Goal: Check status: Check status

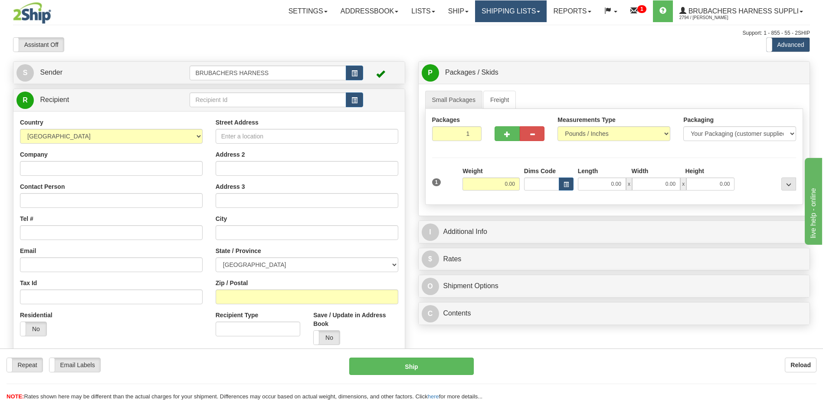
click at [534, 6] on link "Shipping lists" at bounding box center [511, 11] width 72 height 22
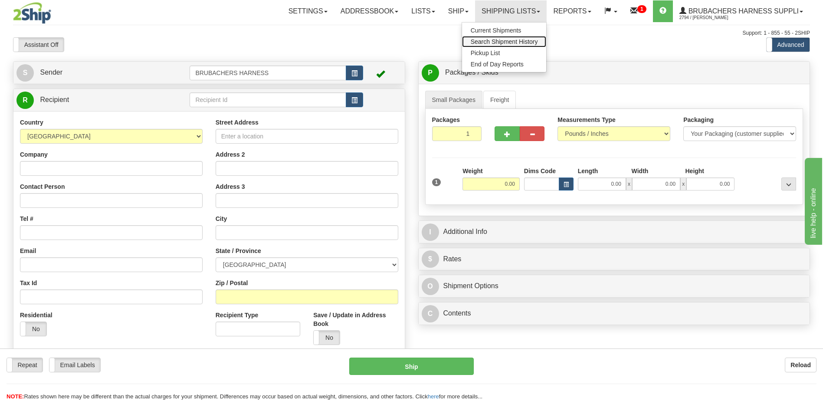
click at [490, 40] on span "Search Shipment History" at bounding box center [504, 41] width 67 height 7
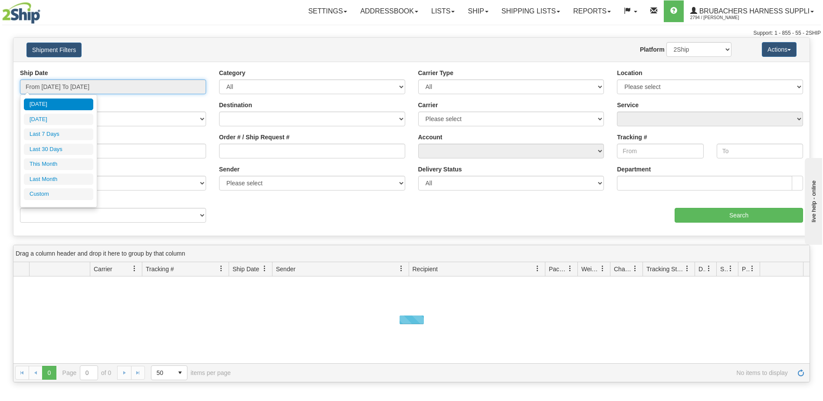
click at [99, 90] on input "From 08/11/2025 To 08/12/2025" at bounding box center [113, 86] width 186 height 15
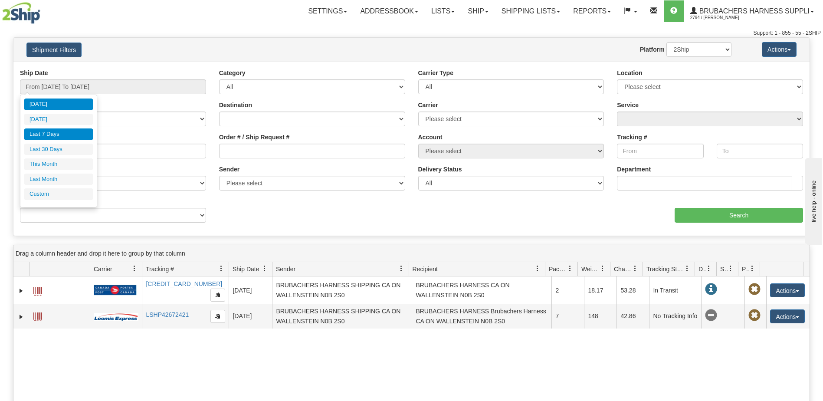
click at [49, 136] on li "Last 7 Days" at bounding box center [58, 134] width 69 height 12
type input "From 08/06/2025 To 08/12/2025"
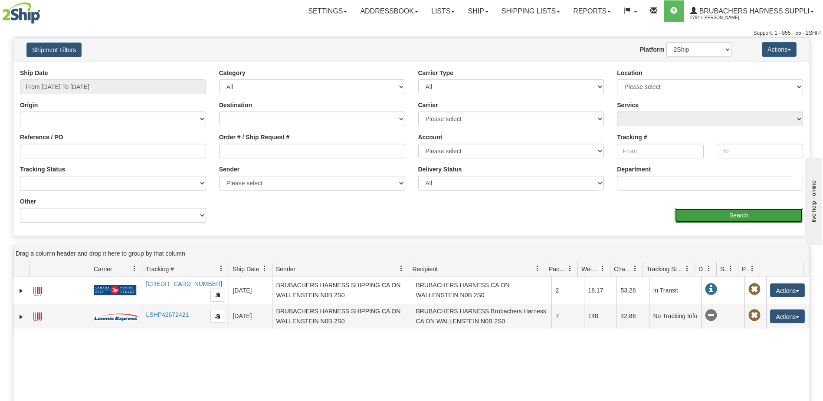
click at [723, 219] on input "Search" at bounding box center [739, 215] width 128 height 15
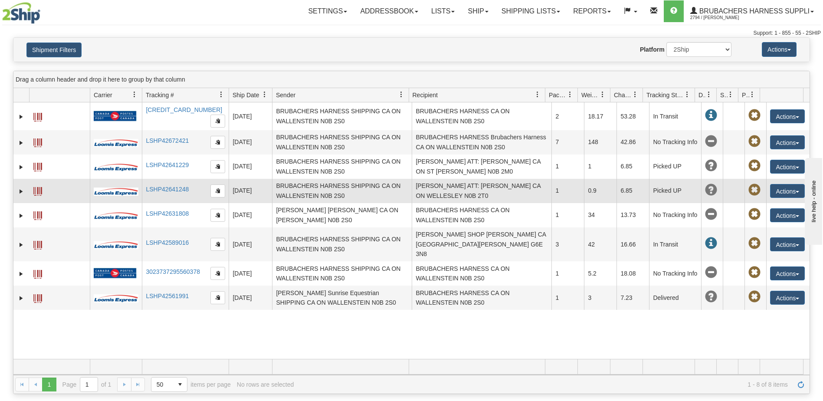
click at [40, 188] on span at bounding box center [37, 191] width 9 height 9
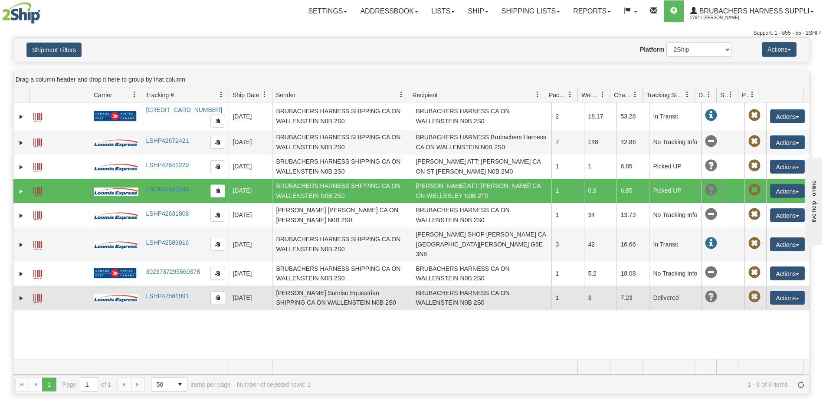
click at [473, 286] on td "BRUBACHERS HARNESS CA ON WALLENSTEIN N0B 2S0" at bounding box center [482, 298] width 140 height 24
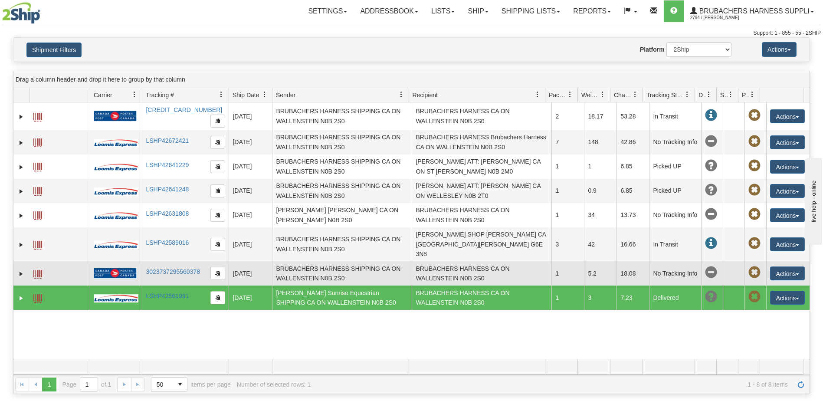
click at [467, 262] on td "BRUBACHERS HARNESS CA ON WALLENSTEIN N0B 2S0" at bounding box center [482, 273] width 140 height 24
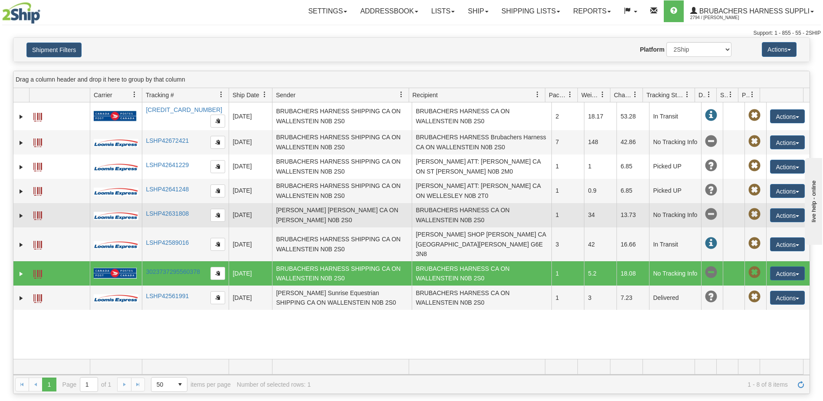
click at [464, 219] on td "BRUBACHERS HARNESS CA ON WALLENSTEIN N0B 2S0" at bounding box center [482, 215] width 140 height 24
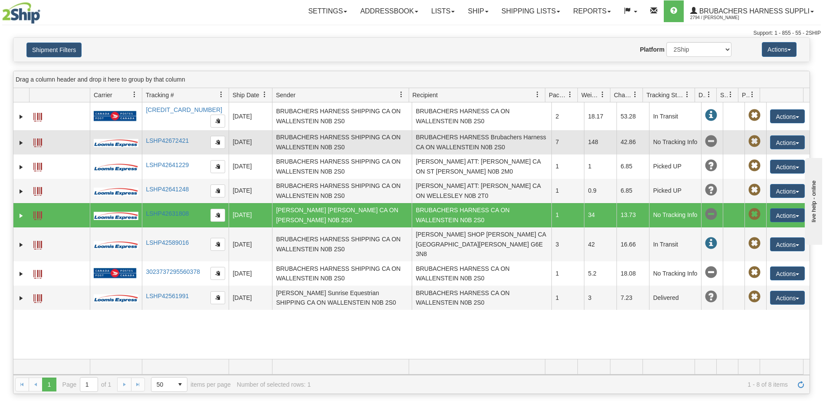
click at [440, 147] on td "BRUBACHERS HARNESS Brubachers Harness CA ON WALLENSTEIN N0B 2S0" at bounding box center [482, 142] width 140 height 24
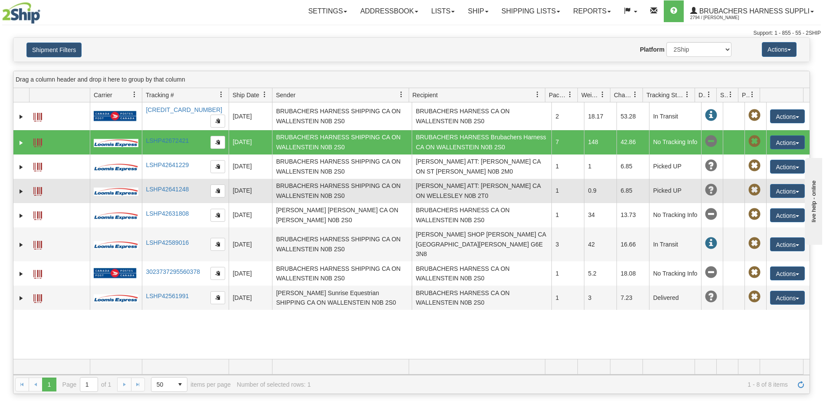
click at [450, 182] on td "JUDITH FREY ATT: JUDITH FREY CA ON WELLESLEY N0B 2T0" at bounding box center [482, 191] width 140 height 24
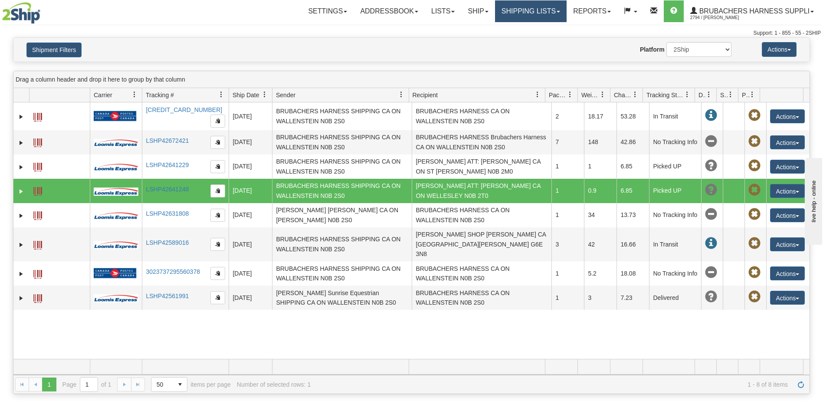
click at [554, 10] on link "Shipping lists" at bounding box center [531, 11] width 72 height 22
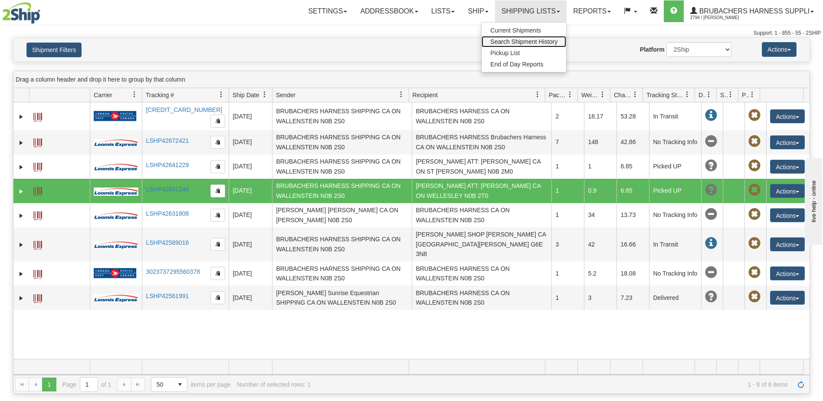
click at [526, 43] on span "Search Shipment History" at bounding box center [524, 41] width 67 height 7
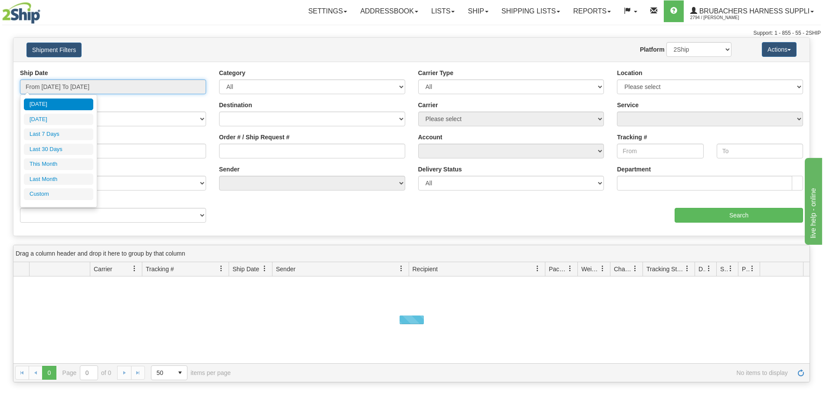
click at [64, 92] on input "From 08/11/2025 To 08/12/2025" at bounding box center [113, 86] width 186 height 15
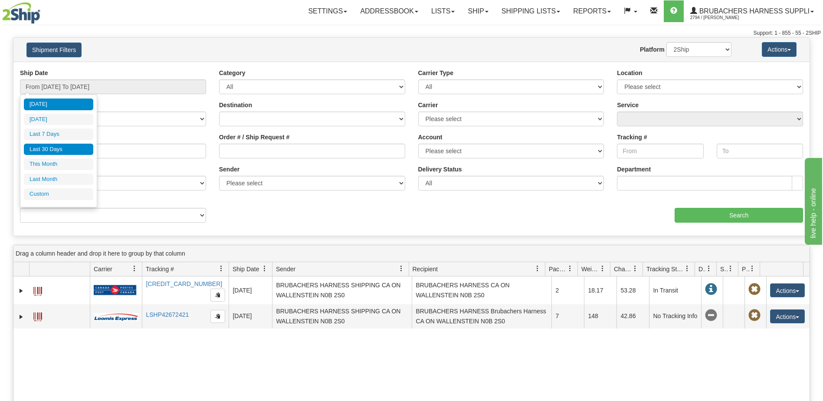
click at [57, 148] on li "Last 30 Days" at bounding box center [58, 150] width 69 height 12
type input "From 07/14/2025 To 08/12/2025"
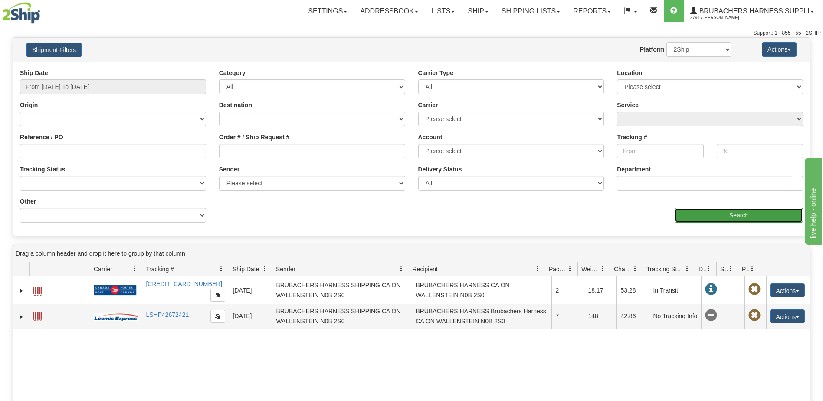
click at [754, 213] on input "Search" at bounding box center [739, 215] width 128 height 15
